Goal: Ask a question

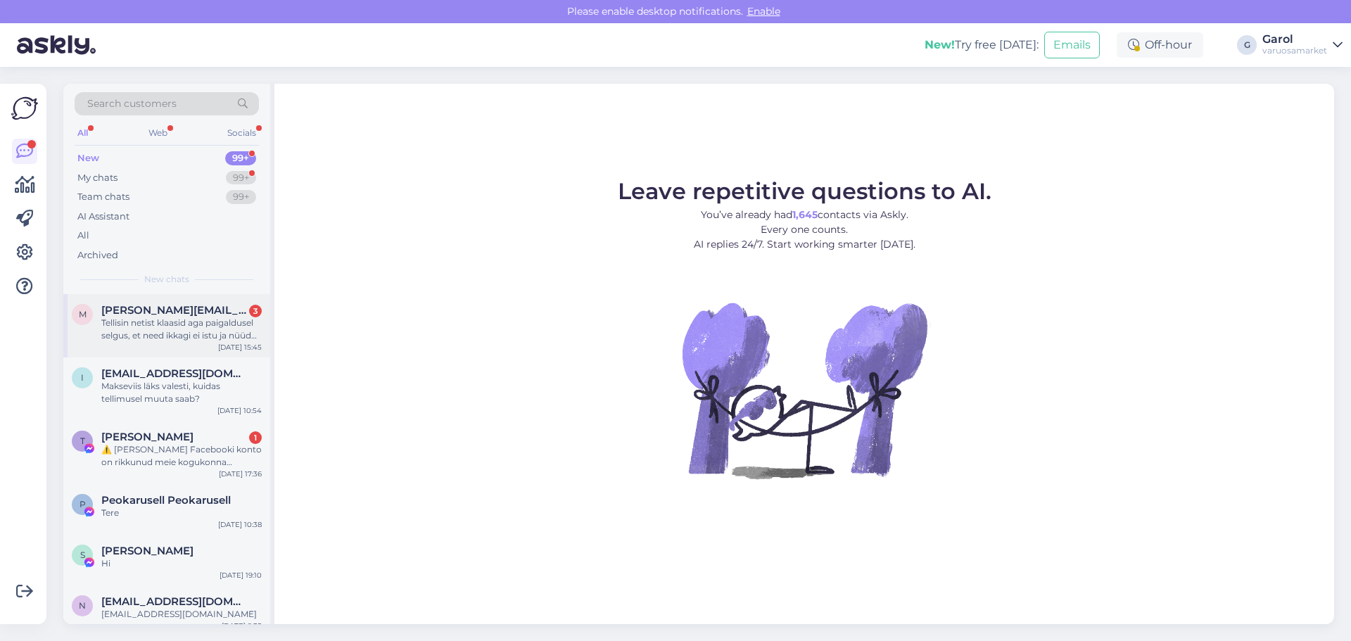
click at [210, 330] on div "Tellisin netist klaasid aga paigaldusel selgus, et need ikkagi ei istu ja nüüd …" at bounding box center [181, 329] width 160 height 25
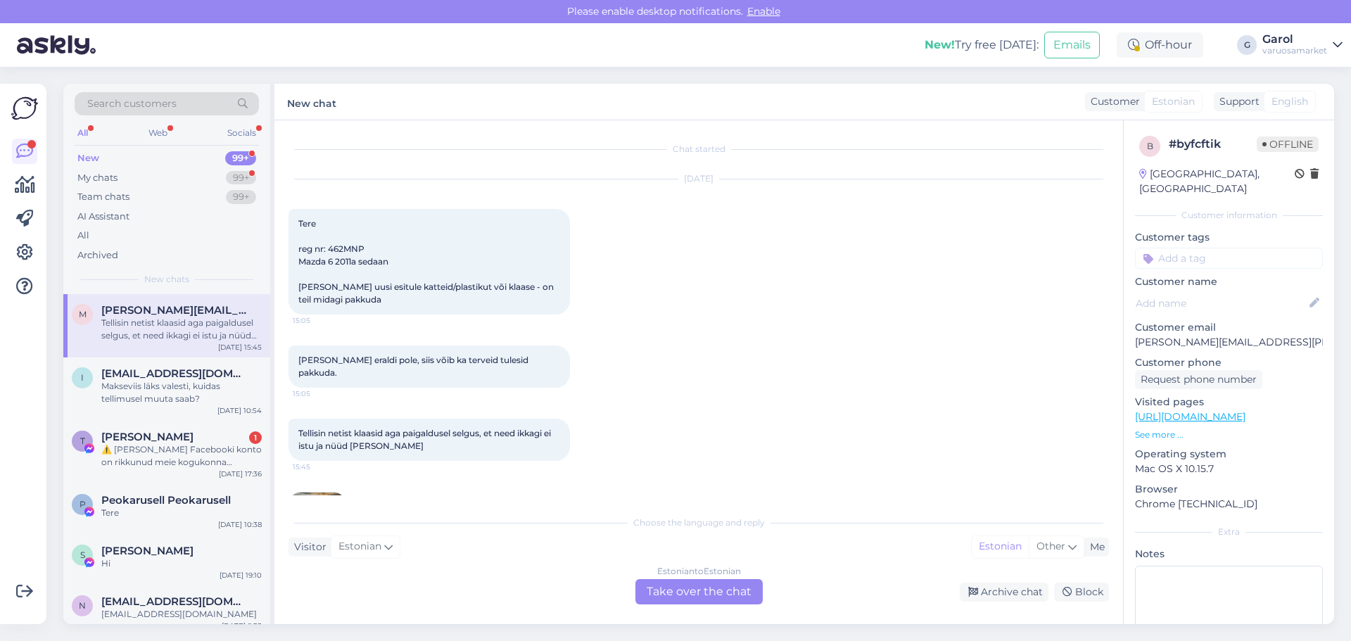
scroll to position [57, 0]
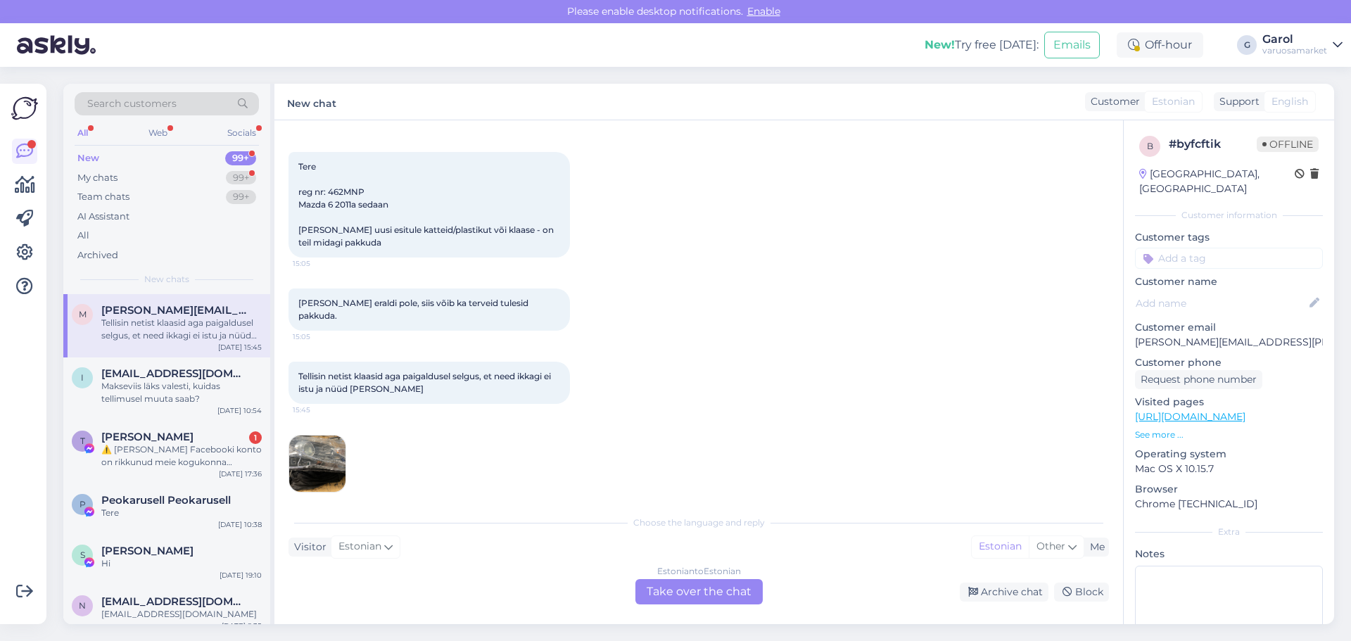
click at [331, 451] on img at bounding box center [317, 464] width 56 height 56
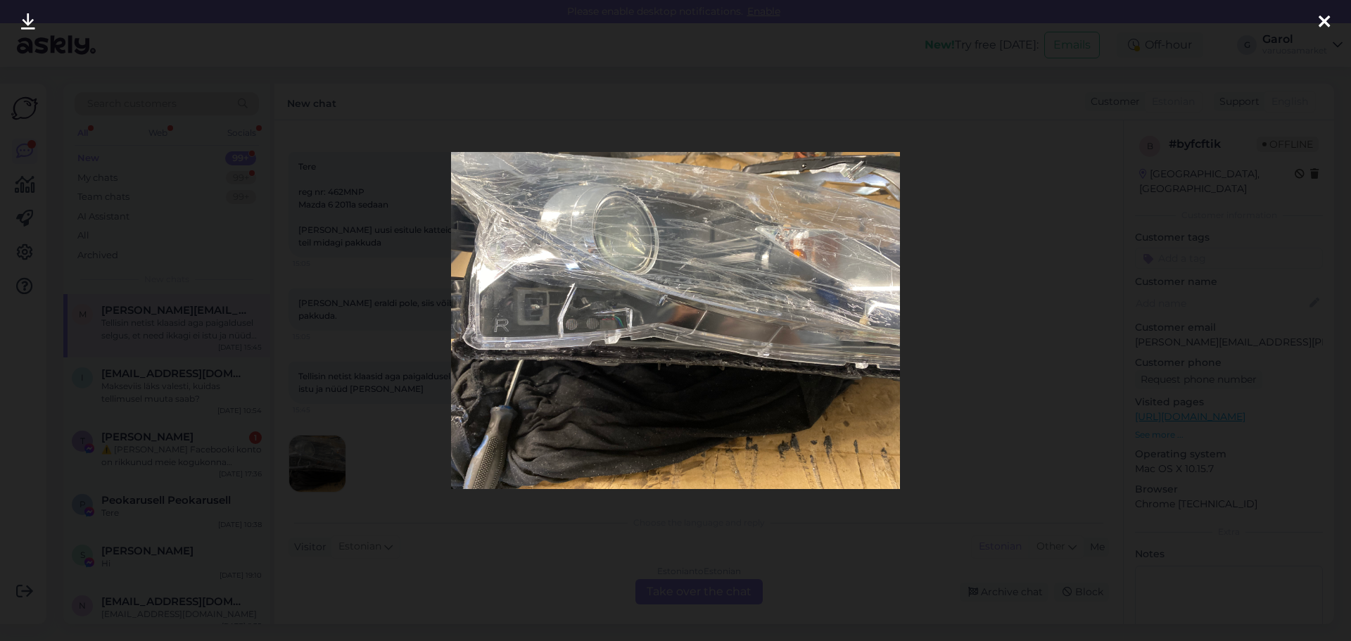
click at [1327, 33] on div at bounding box center [1325, 22] width 28 height 44
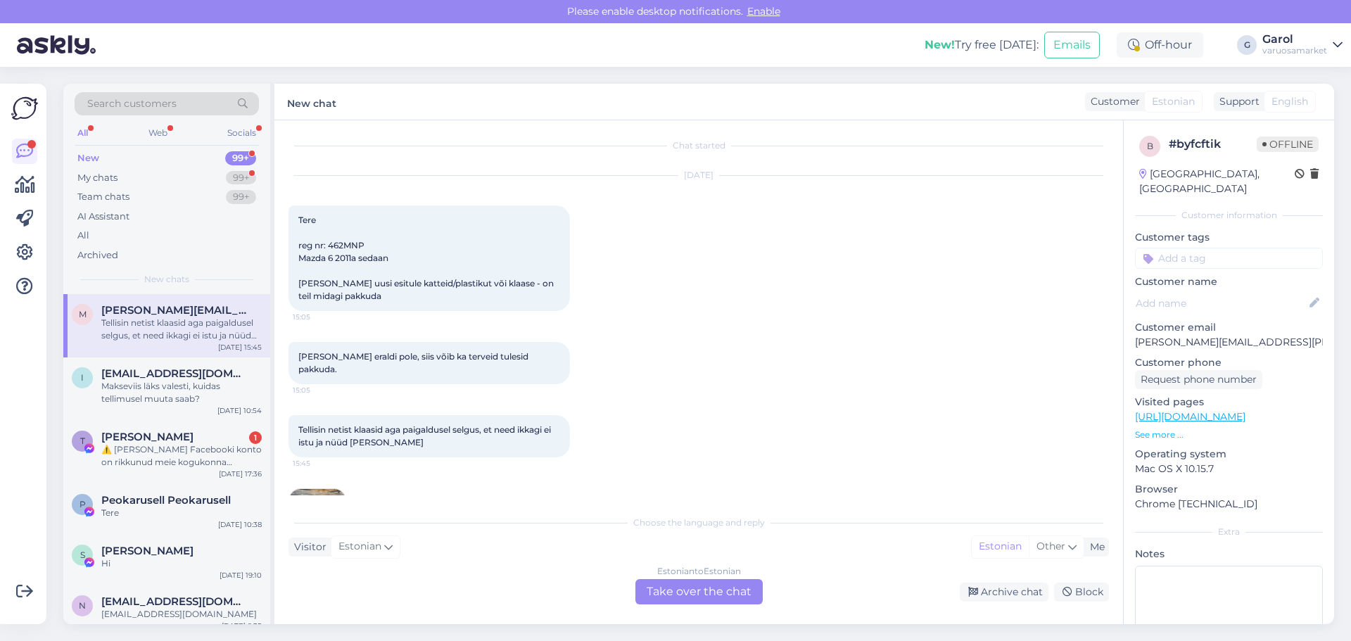
scroll to position [0, 0]
drag, startPoint x: 327, startPoint y: 247, endPoint x: 374, endPoint y: 248, distance: 46.5
click at [374, 248] on div "Tere reg nr: 462MNP Mazda 6 2011a sedaan [PERSON_NAME] uusi esitule katteid/pla…" at bounding box center [430, 262] width 282 height 106
copy span "462MNP"
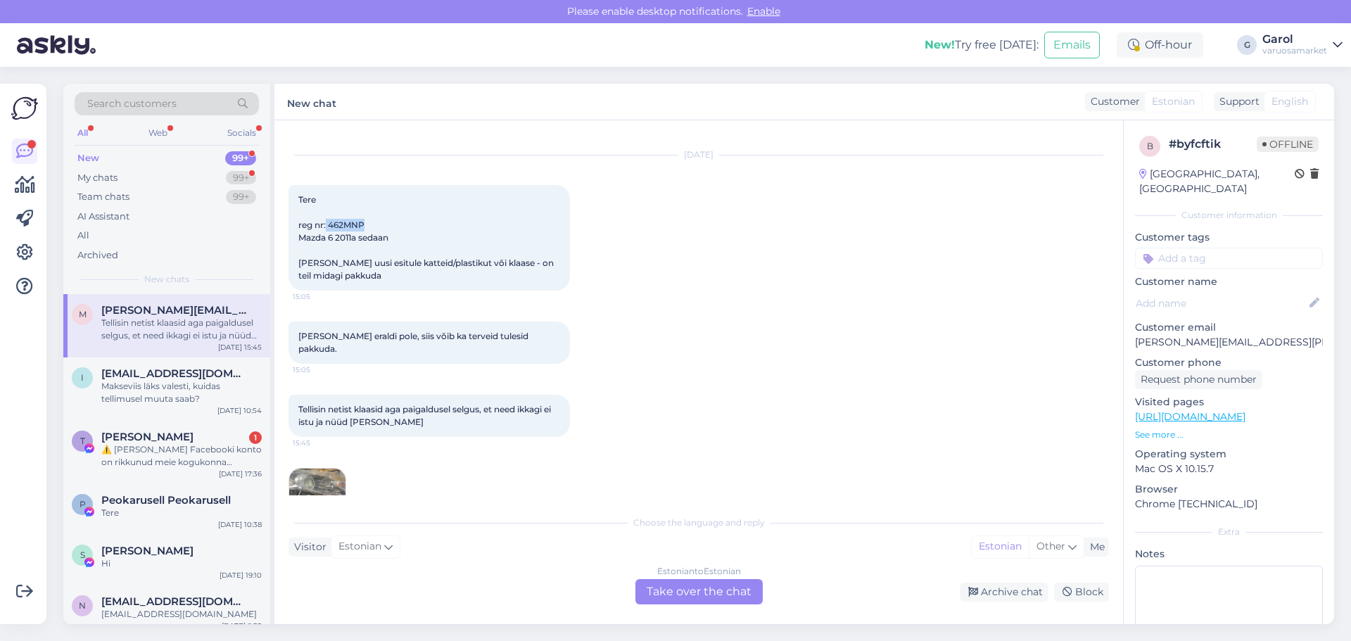
scroll to position [57, 0]
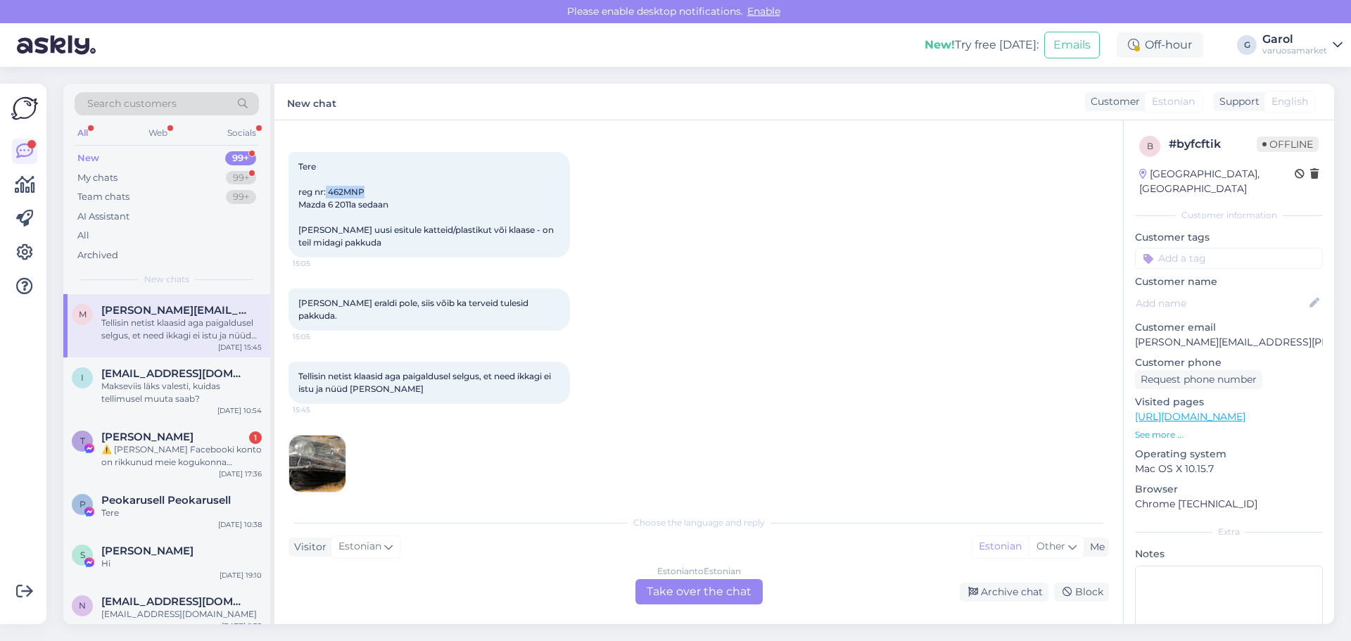
click at [306, 442] on img at bounding box center [317, 464] width 56 height 56
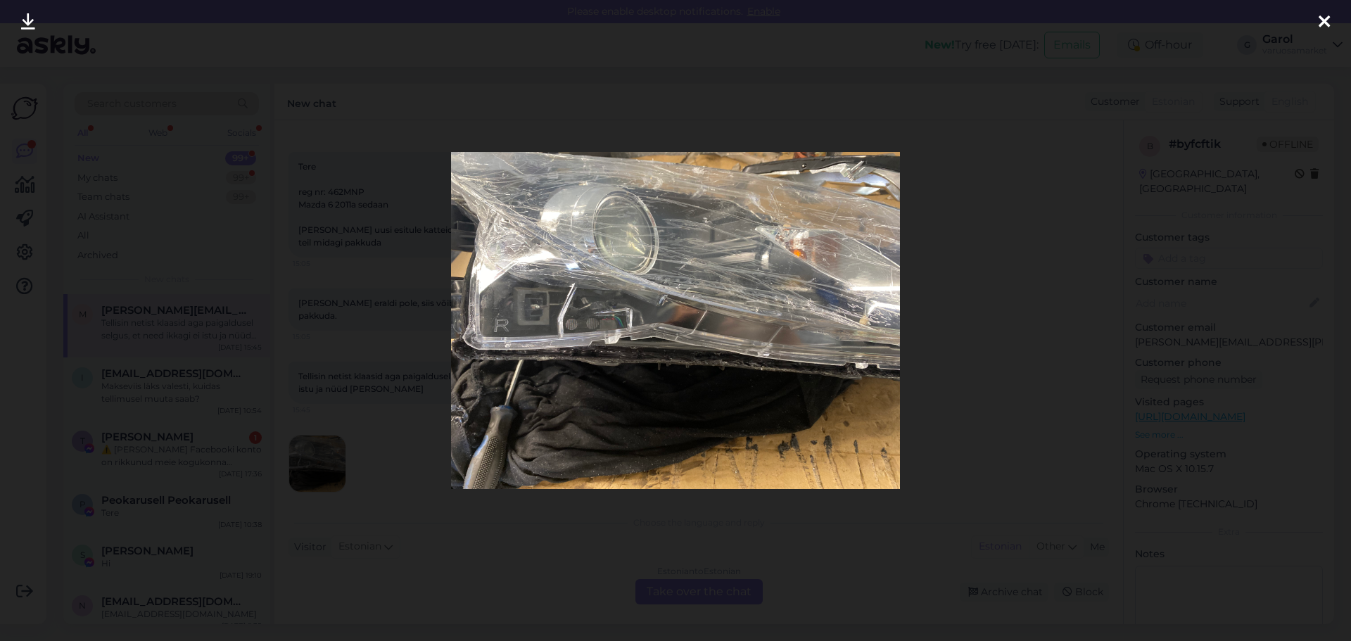
click at [1326, 30] on icon at bounding box center [1324, 22] width 11 height 18
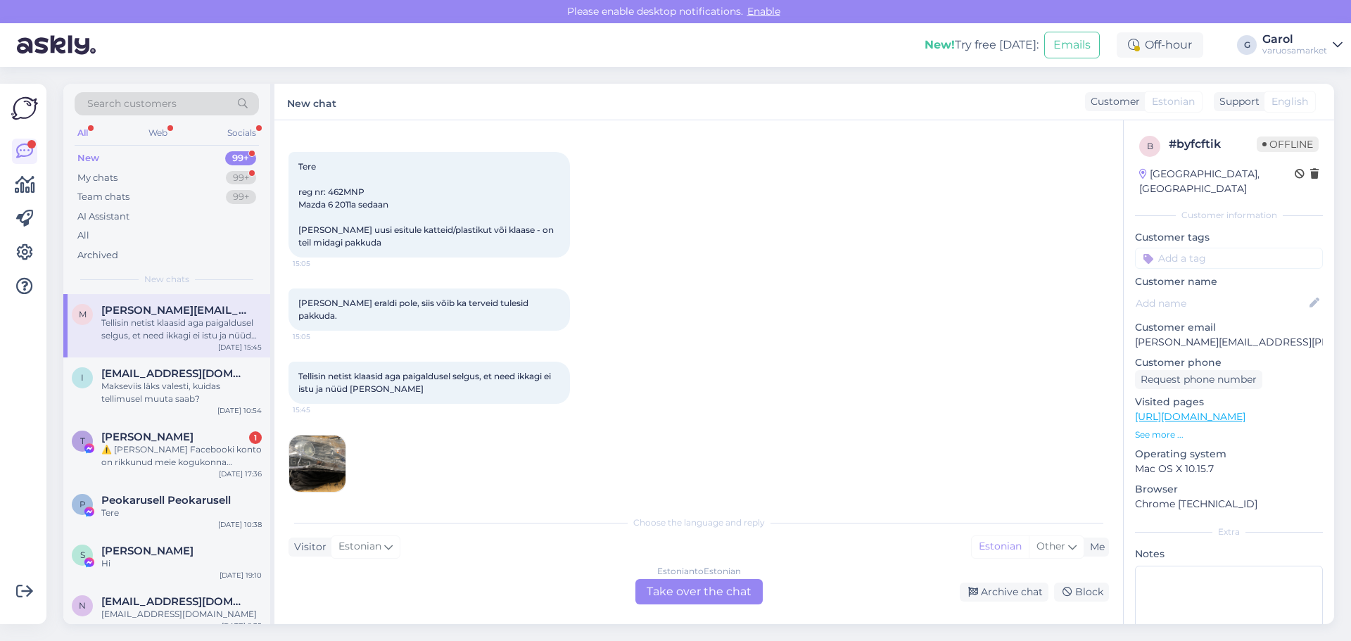
click at [721, 590] on div "Estonian to Estonian Take over the chat" at bounding box center [699, 591] width 127 height 25
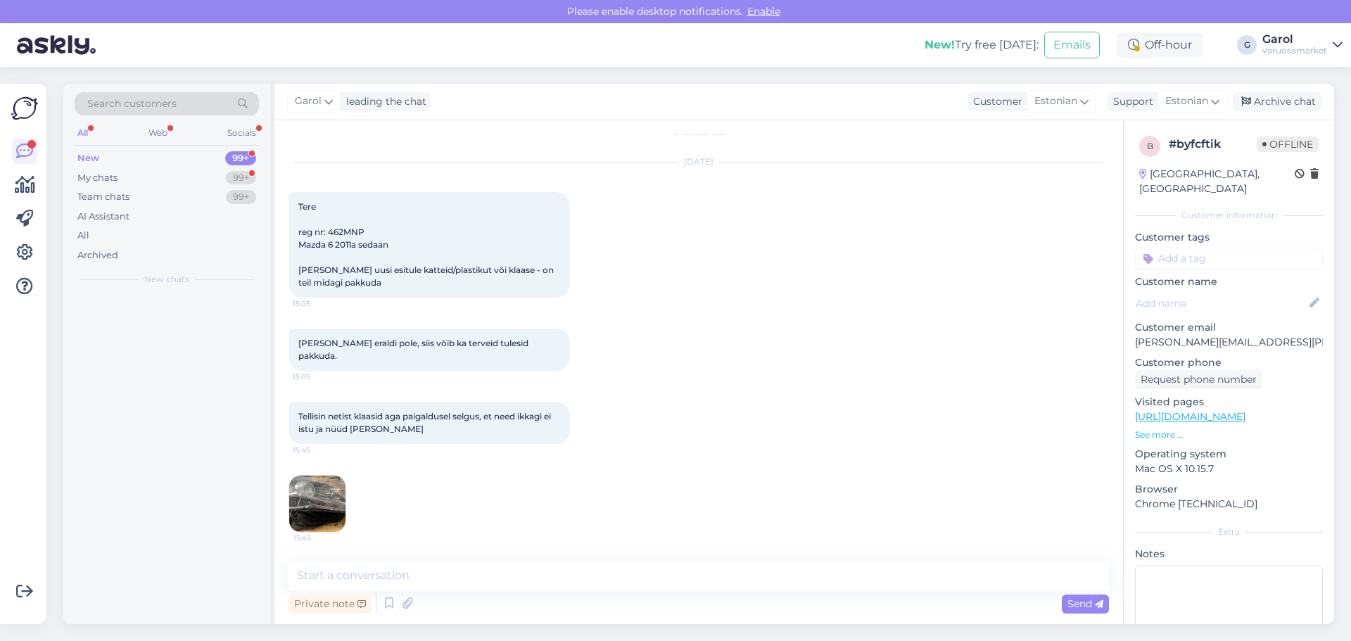
scroll to position [4, 0]
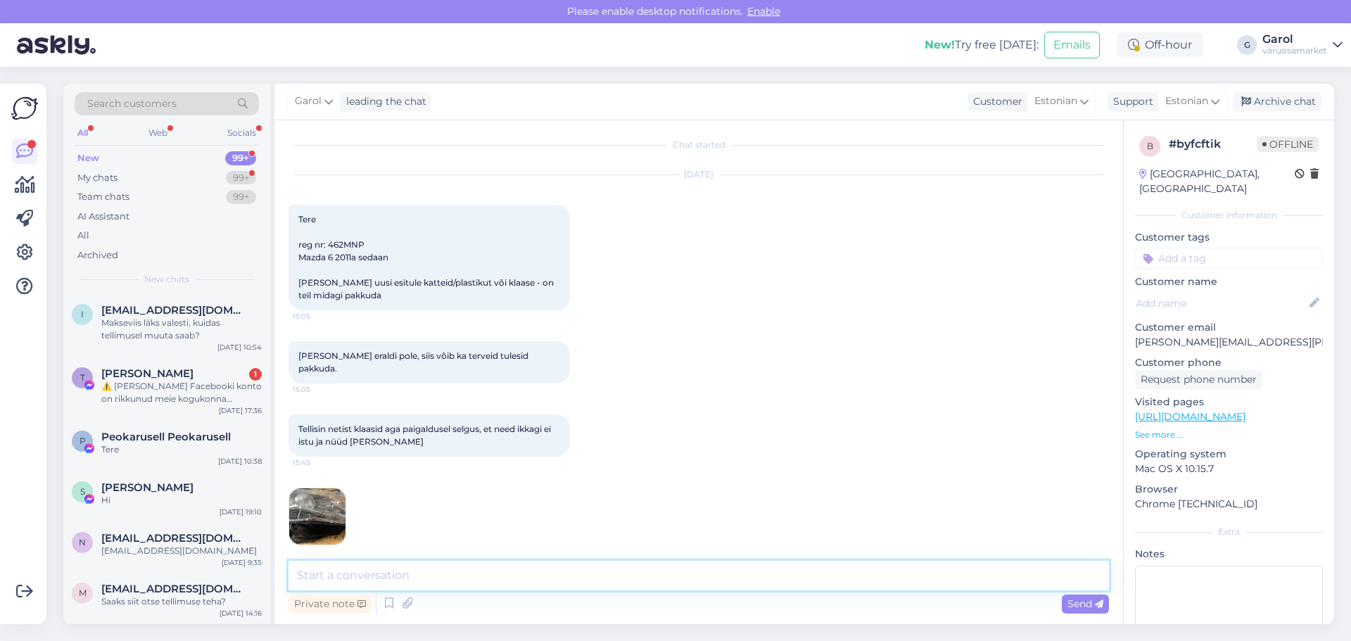
click at [464, 567] on textarea at bounding box center [699, 576] width 821 height 30
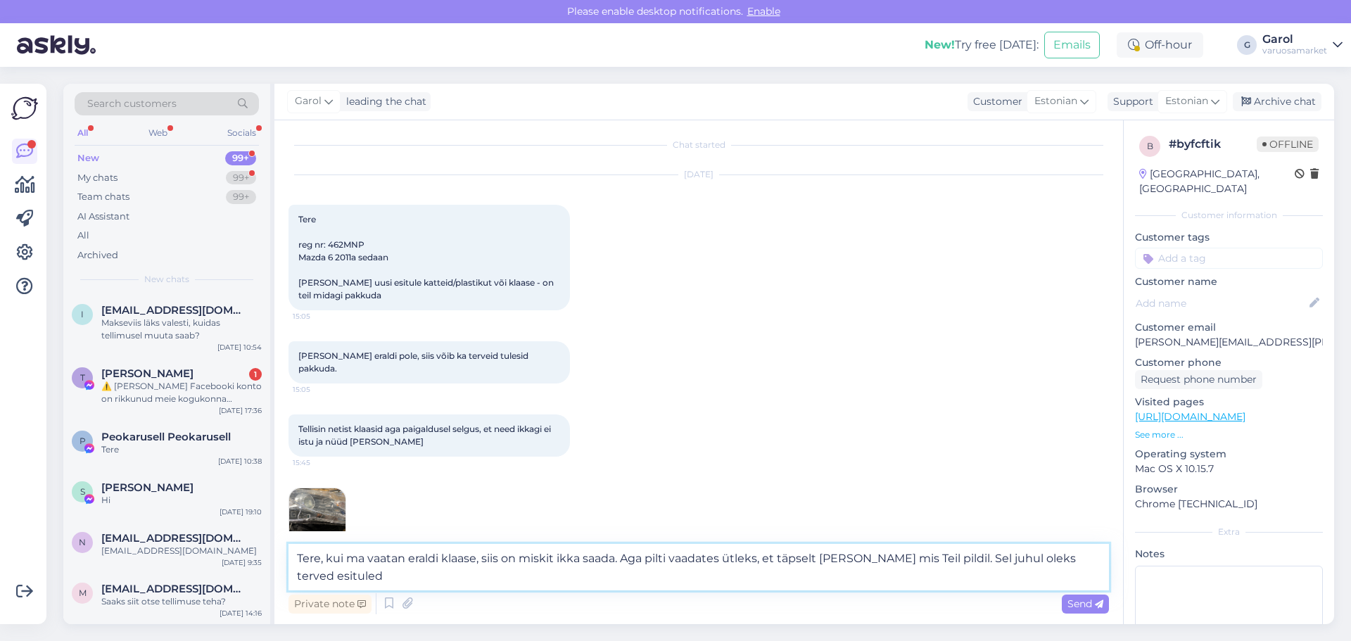
scroll to position [21, 0]
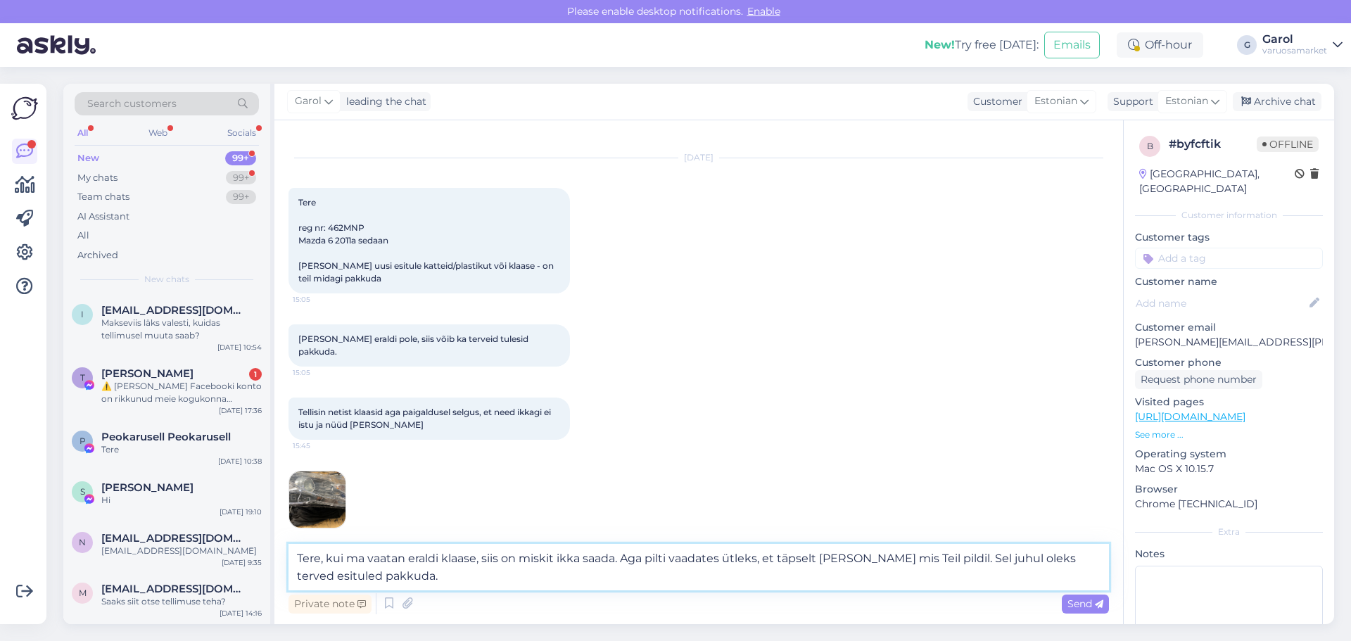
click at [410, 581] on textarea "Tere, kui ma vaatan eraldi klaase, siis on miskit ikka saada. Aga pilti vaadate…" at bounding box center [699, 567] width 821 height 46
click at [856, 570] on textarea "Tere, kui ma vaatan eraldi klaase, siis on miskit ikka saada. Aga pilti vaadate…" at bounding box center [699, 567] width 821 height 46
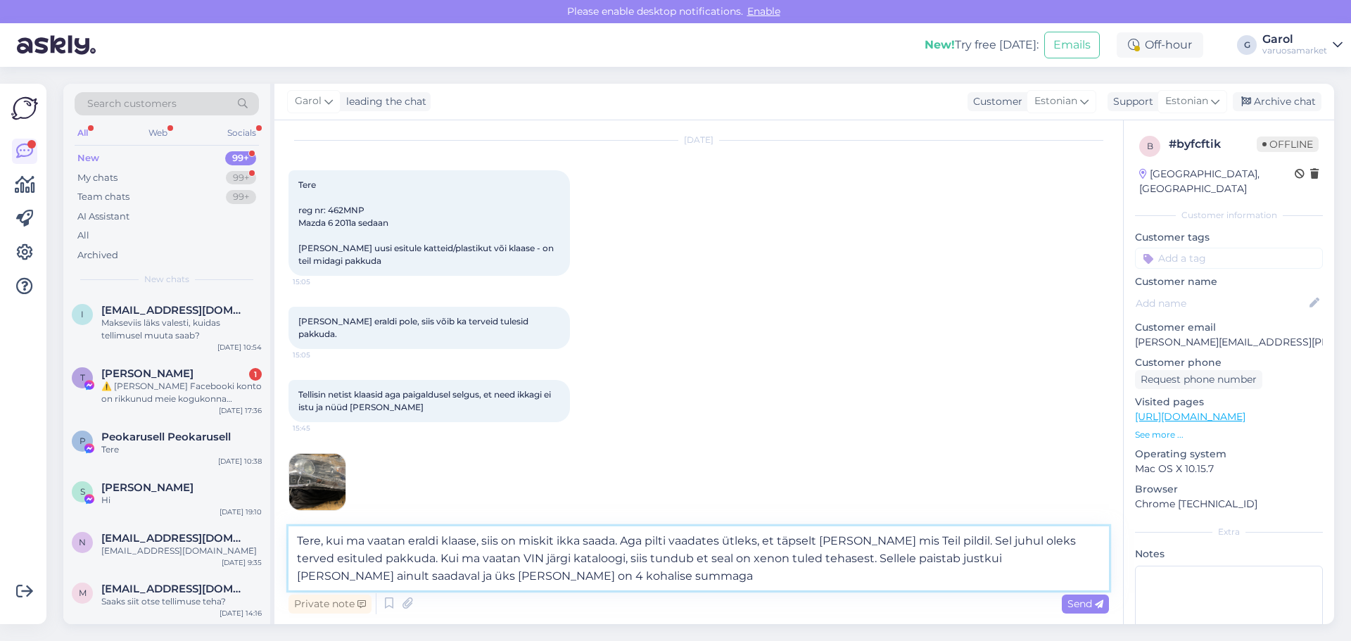
type textarea "Tere, kui ma vaatan eraldi klaase, siis on miskit ikka saada. Aga pilti vaadate…"
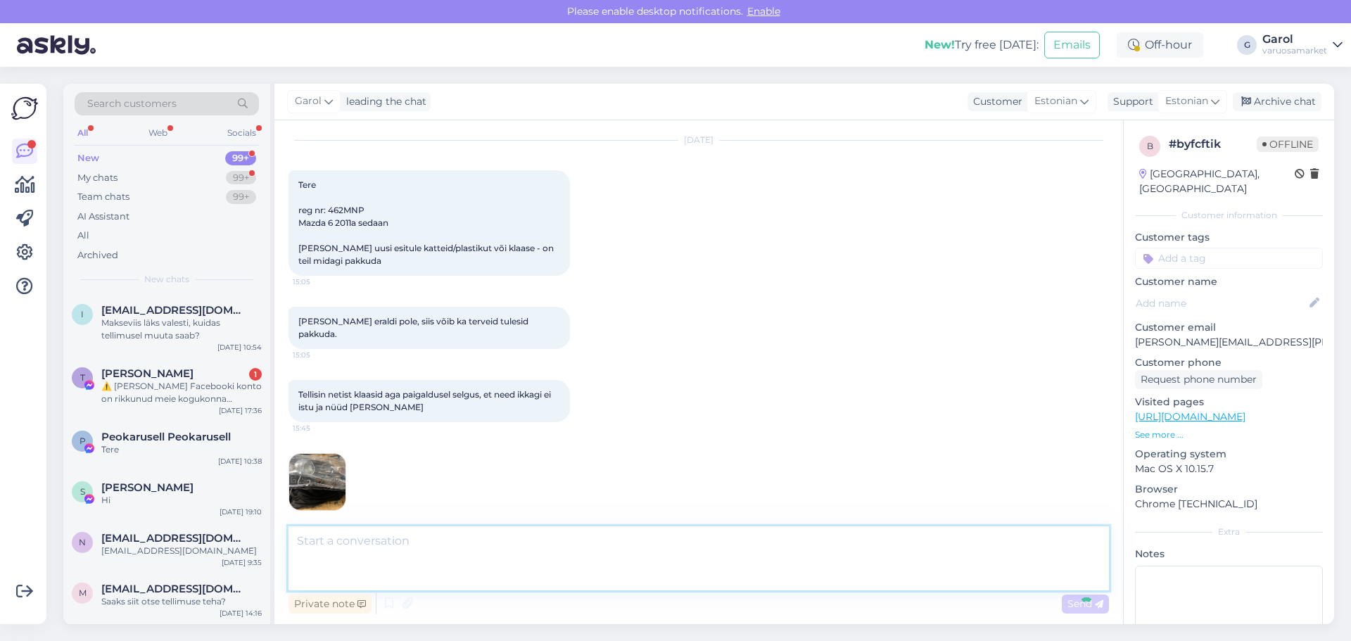
scroll to position [128, 0]
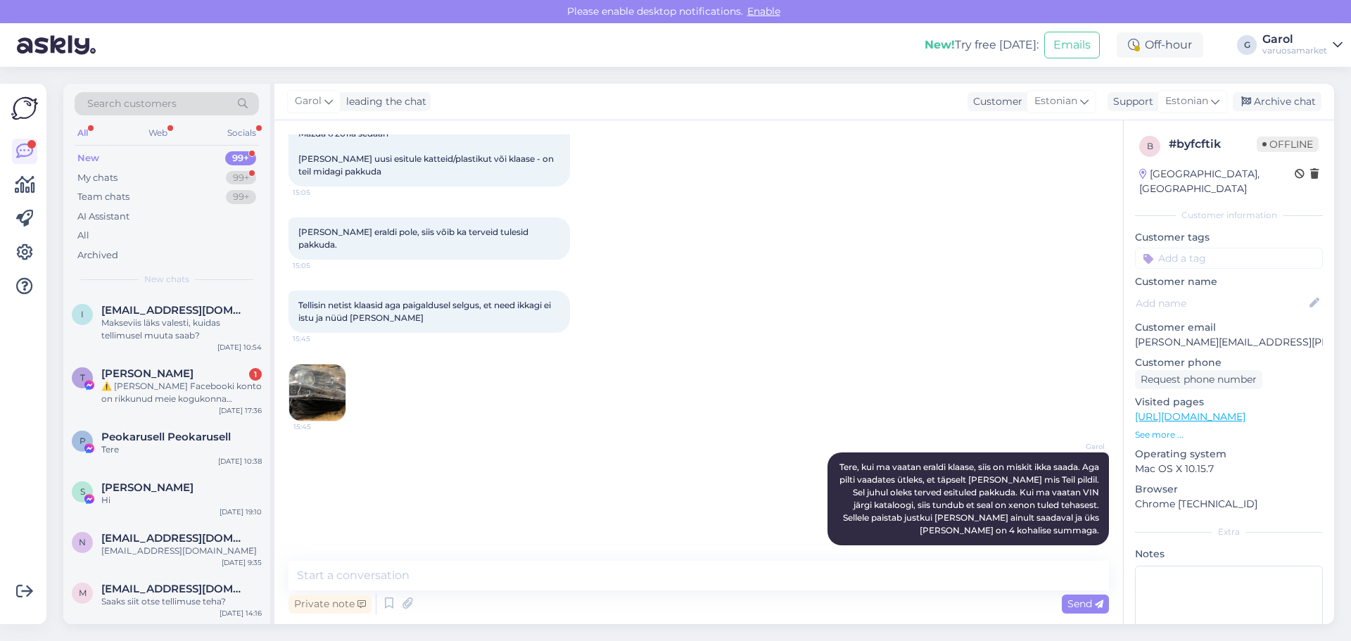
click at [334, 384] on img at bounding box center [317, 393] width 56 height 56
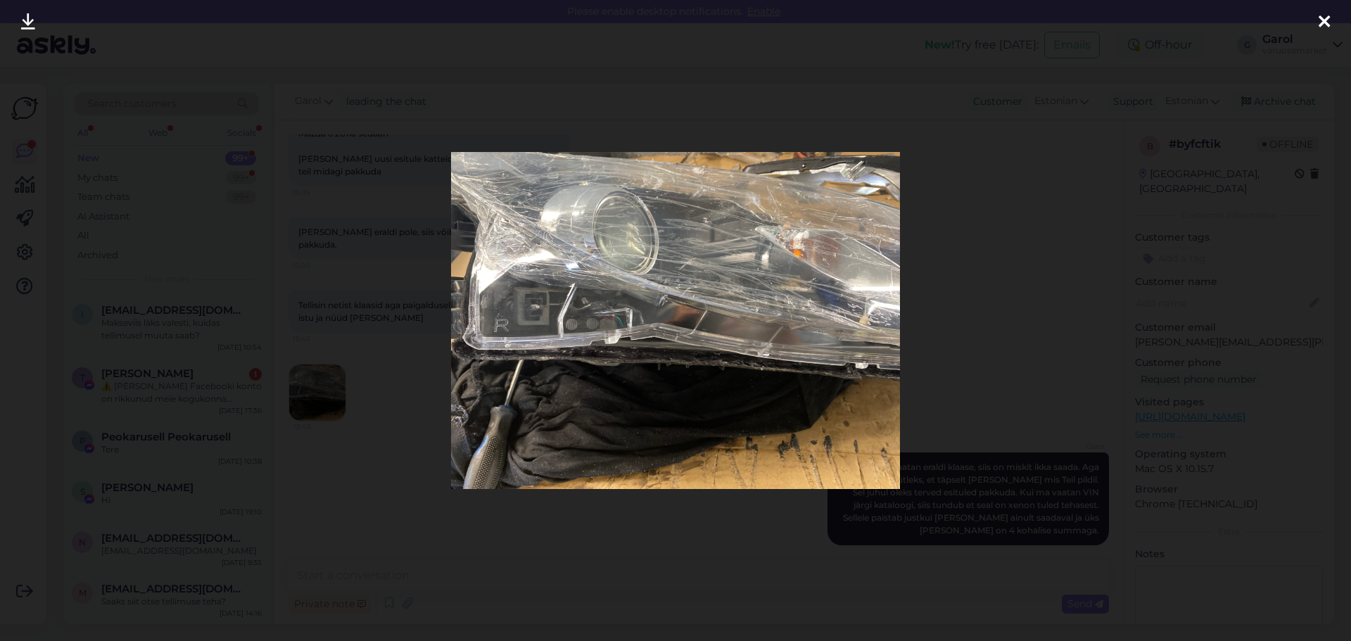
click at [1326, 25] on icon at bounding box center [1324, 22] width 11 height 18
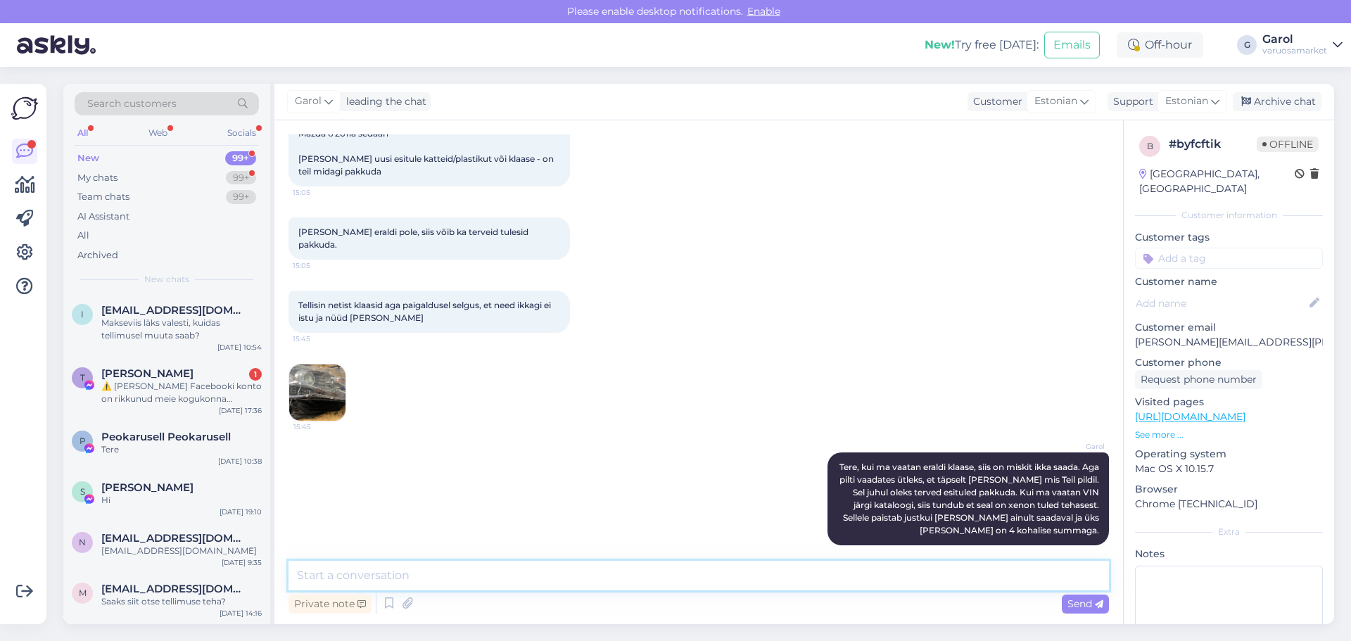
click at [652, 578] on textarea at bounding box center [699, 576] width 821 height 30
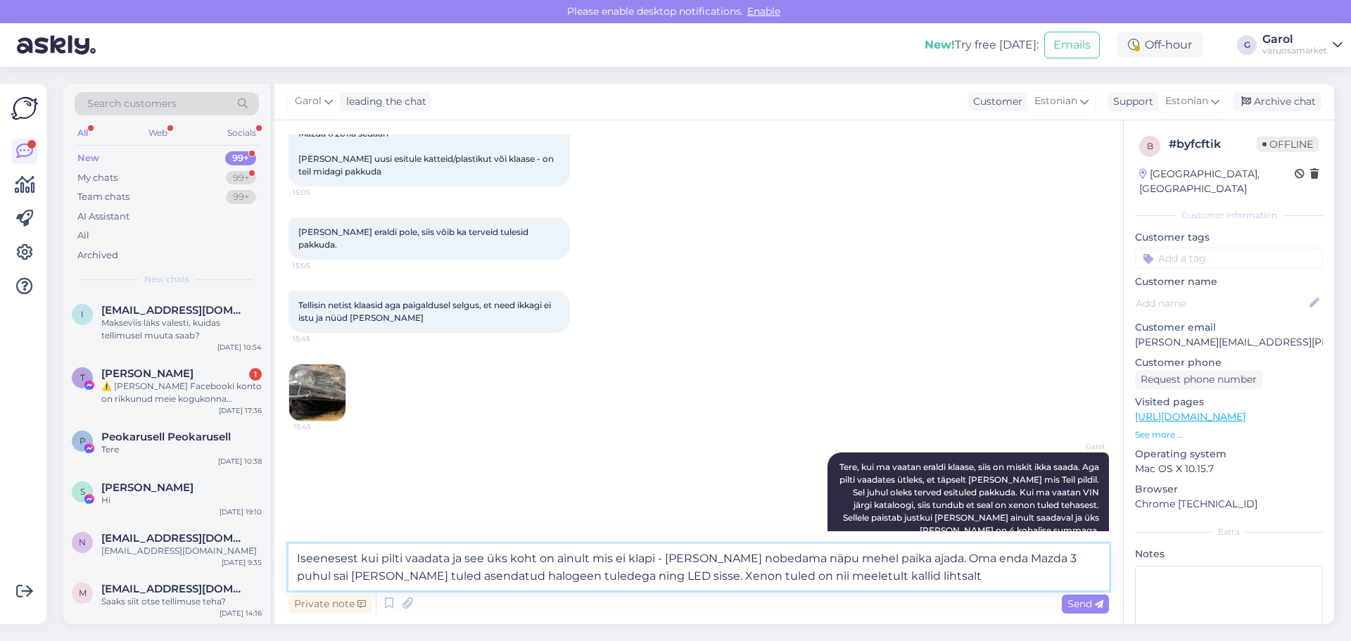
type textarea "Iseenesest kui pilti vaadata ja see üks koht on ainult mis ei klapi - [PERSON_N…"
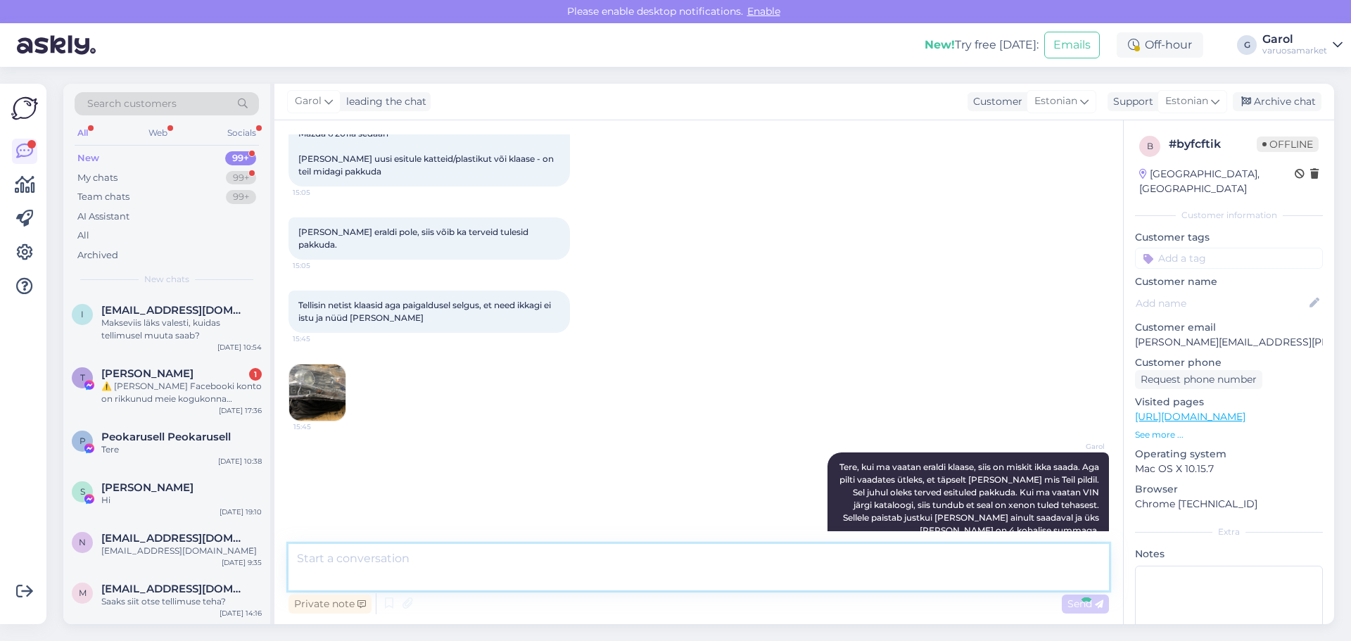
scroll to position [239, 0]
